Goal: Answer question/provide support: Share knowledge or assist other users

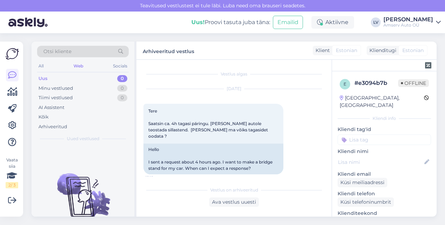
scroll to position [524, 0]
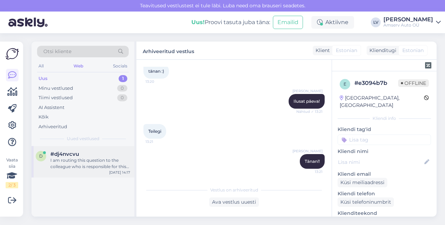
click at [78, 157] on div "I am routing this question to the colleague who is responsible for this topic. …" at bounding box center [90, 163] width 80 height 13
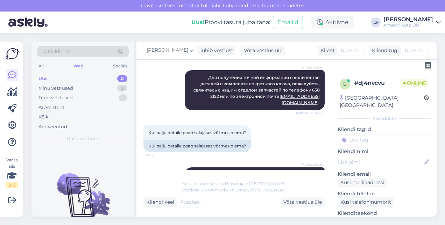
scroll to position [397, 0]
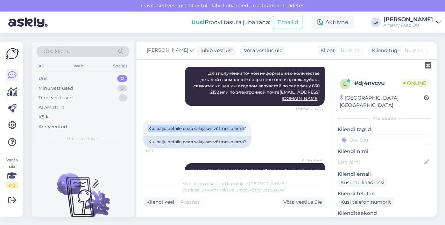
drag, startPoint x: 246, startPoint y: 111, endPoint x: 143, endPoint y: 105, distance: 103.3
click at [143, 105] on div "Vestlus algas [DATE] здравствуйте скажите пожалуйста в комплекте секретный ключ…" at bounding box center [233, 138] width 195 height 157
drag, startPoint x: 143, startPoint y: 105, endPoint x: 162, endPoint y: 111, distance: 20.0
copy span "Kui palju detaile peab salajases võtmes olema"
click at [187, 136] on div "Kui palju detaile peab salajases võtmes olema?" at bounding box center [196, 142] width 107 height 12
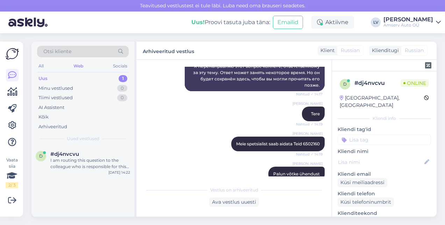
scroll to position [636, 0]
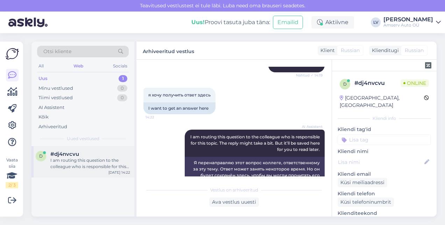
click at [84, 158] on div "I am routing this question to the colleague who is responsible for this topic. …" at bounding box center [90, 163] width 80 height 13
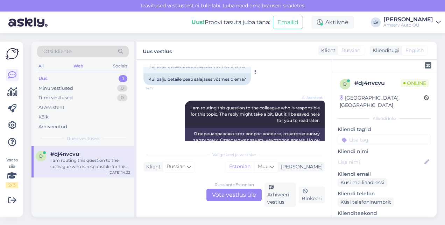
scroll to position [391, 0]
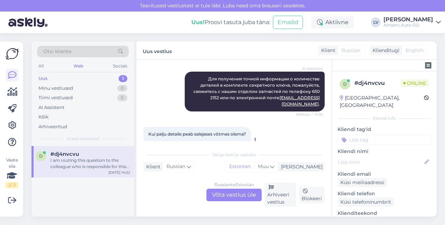
drag, startPoint x: 250, startPoint y: 124, endPoint x: 149, endPoint y: 128, distance: 101.5
click at [149, 142] on div "Kui palju detaile peab salajases võtmes olema?" at bounding box center [196, 148] width 107 height 12
drag, startPoint x: 149, startPoint y: 128, endPoint x: 154, endPoint y: 128, distance: 5.2
copy div "Kui palju detaile peab salajases võtmes olema?"
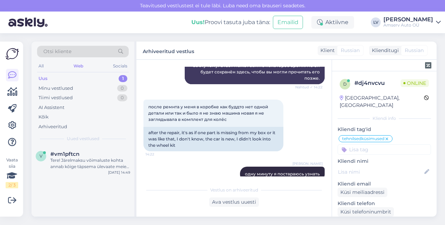
scroll to position [920, 0]
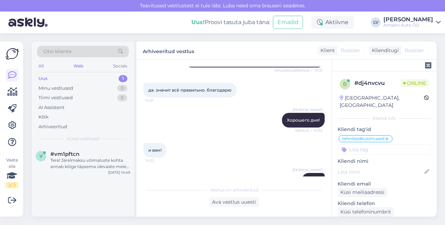
click at [69, 79] on div "Uus 1" at bounding box center [83, 79] width 92 height 10
click at [88, 158] on div "Tere! Järelmaksu võimaluste kohta annab kõige täpsema ülevaate meie müügiosakon…" at bounding box center [90, 163] width 80 height 13
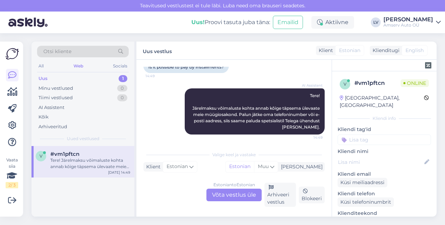
scroll to position [58, 0]
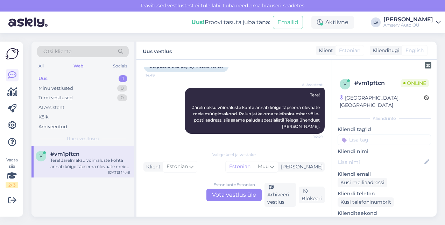
click at [252, 198] on div "Estonian to Estonian Võta vestlus üle" at bounding box center [233, 195] width 55 height 13
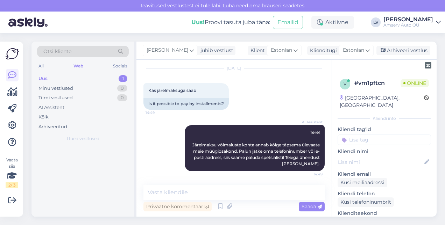
scroll to position [20, 0]
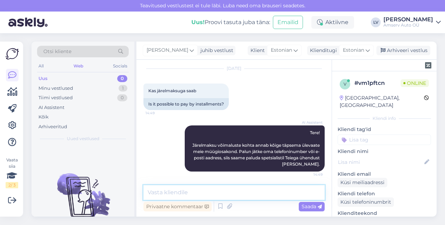
click at [244, 190] on textarea at bounding box center [233, 192] width 181 height 15
click at [244, 187] on textarea at bounding box center [233, 192] width 181 height 15
type textarea "Tere"
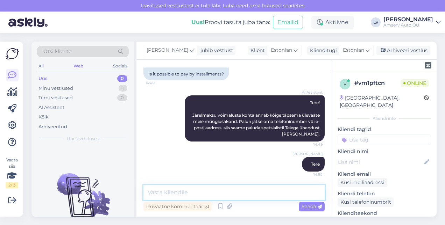
click at [227, 191] on textarea at bounding box center [233, 192] width 181 height 15
click at [240, 189] on textarea at bounding box center [233, 192] width 181 height 15
type textarea "Või soovite jagan Teile müügiosakonna kontakte?"
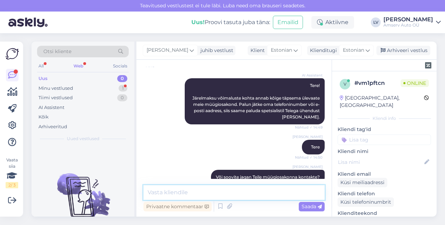
scroll to position [110, 0]
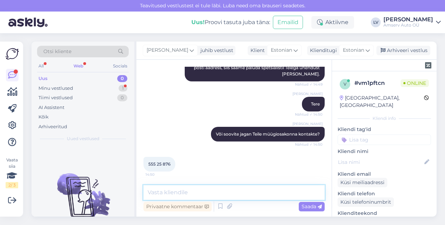
click at [190, 185] on textarea at bounding box center [233, 192] width 181 height 15
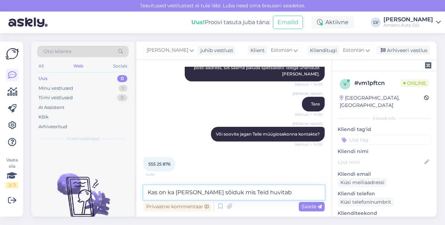
type textarea "Kas on ka [PERSON_NAME] sõiduk mis Teid huvitab?"
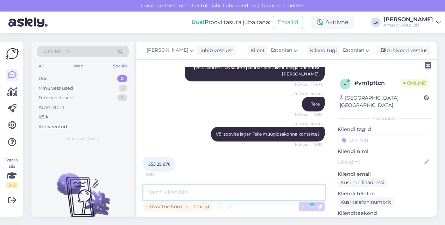
scroll to position [141, 0]
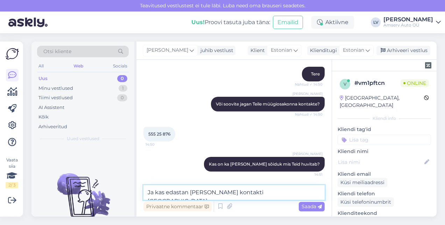
type textarea "Ja kas edastan [PERSON_NAME] kontakti [GEOGRAPHIC_DATA]?"
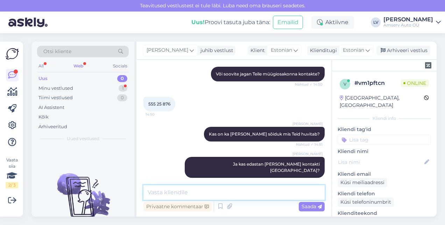
scroll to position [201, 0]
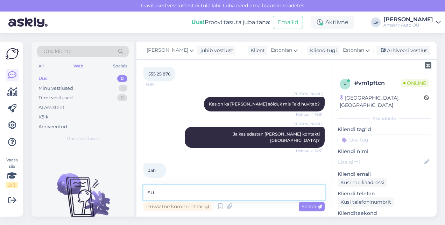
type textarea "s"
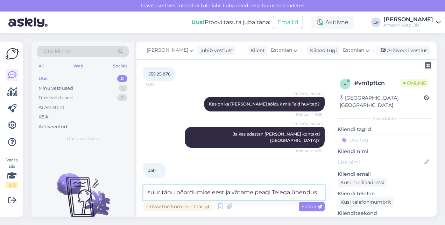
type textarea "suur tänu pöördumise eest ja võtame peagi Teiega ühendust"
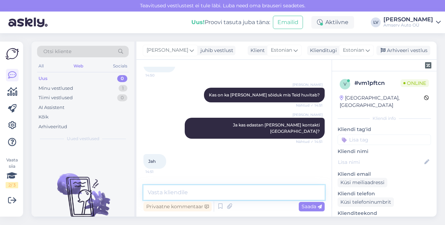
scroll to position [140, 0]
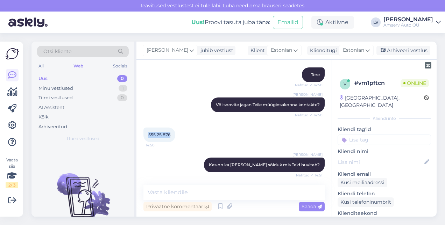
drag, startPoint x: 172, startPoint y: 138, endPoint x: 148, endPoint y: 136, distance: 24.9
click at [148, 136] on div "555 25 876 14:50" at bounding box center [159, 135] width 32 height 15
drag, startPoint x: 148, startPoint y: 136, endPoint x: 156, endPoint y: 135, distance: 8.0
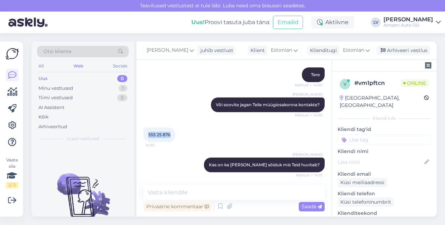
copy span "555 25 876"
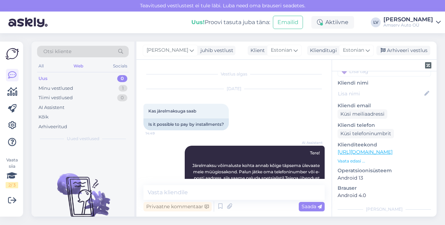
scroll to position [70, 0]
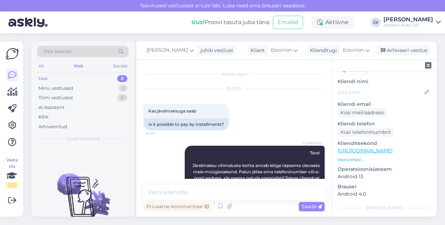
click at [359, 157] on p "Vaata edasi ..." at bounding box center [383, 160] width 93 height 6
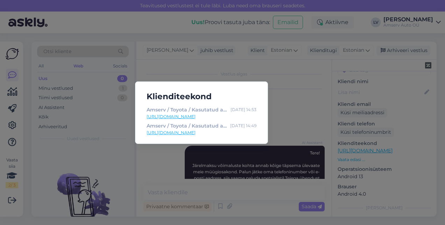
click at [241, 67] on div "Klienditeekond Amserv / Toyota / Kasutatud autod [DATE] 14:53 [URL][DOMAIN_NAME…" at bounding box center [222, 112] width 445 height 225
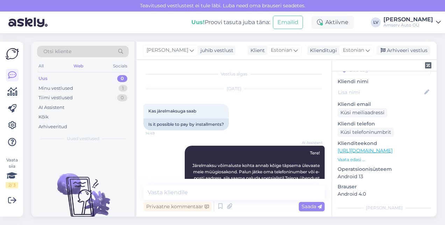
click at [359, 157] on p "Vaata edasi ..." at bounding box center [383, 160] width 93 height 6
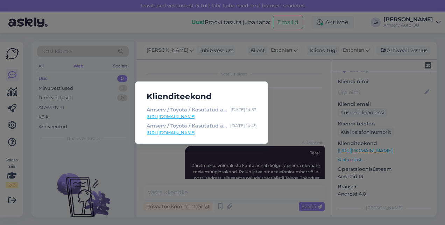
click at [213, 114] on link "[URL][DOMAIN_NAME]" at bounding box center [202, 117] width 110 height 6
click at [229, 135] on link "[URL][DOMAIN_NAME]" at bounding box center [202, 133] width 110 height 6
click at [302, 110] on div "Klienditeekond Amserv / Toyota / Kasutatud autod [DATE] 14:53 [URL][DOMAIN_NAME…" at bounding box center [222, 112] width 445 height 225
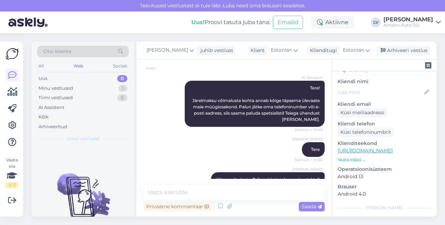
scroll to position [56, 0]
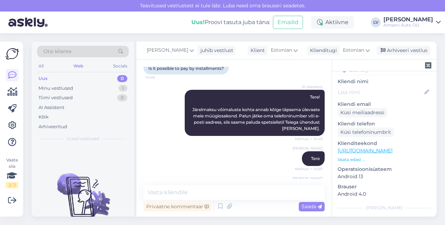
click at [360, 157] on p "Vaata edasi ..." at bounding box center [383, 160] width 93 height 6
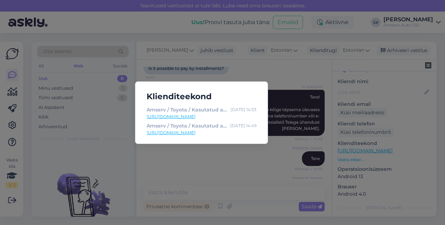
click at [192, 133] on link "[URL][DOMAIN_NAME]" at bounding box center [202, 133] width 110 height 6
click at [250, 170] on div "Klienditeekond Amserv / Toyota / Kasutatud autod [DATE] 14:53 [URL][DOMAIN_NAME…" at bounding box center [222, 112] width 445 height 225
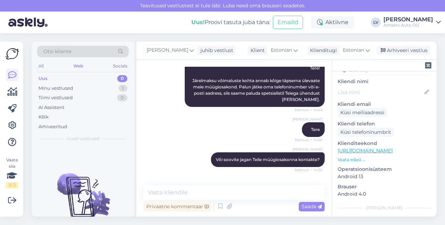
scroll to position [105, 0]
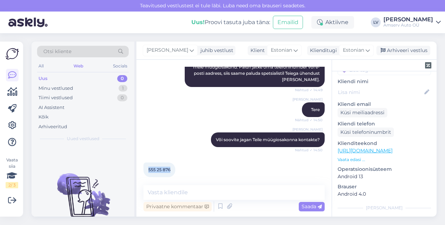
drag, startPoint x: 172, startPoint y: 170, endPoint x: 147, endPoint y: 167, distance: 25.3
click at [147, 167] on div "555 25 876 14:50" at bounding box center [159, 170] width 32 height 15
drag, startPoint x: 147, startPoint y: 167, endPoint x: 153, endPoint y: 167, distance: 6.3
copy span "555 25 876"
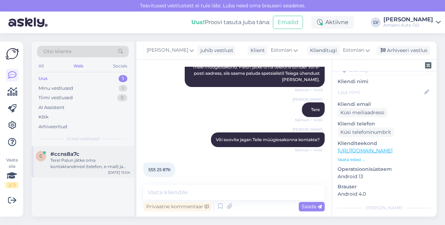
click at [91, 164] on div "Tere! Palun jätke oma kontaktandmed (telefon, e-mail) ja sõiduki registreerimis…" at bounding box center [90, 163] width 80 height 13
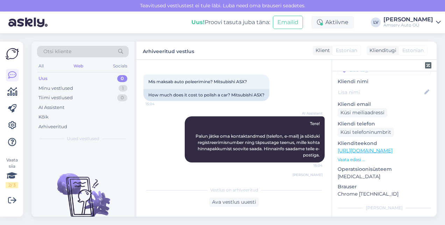
scroll to position [113, 0]
